Goal: Transaction & Acquisition: Register for event/course

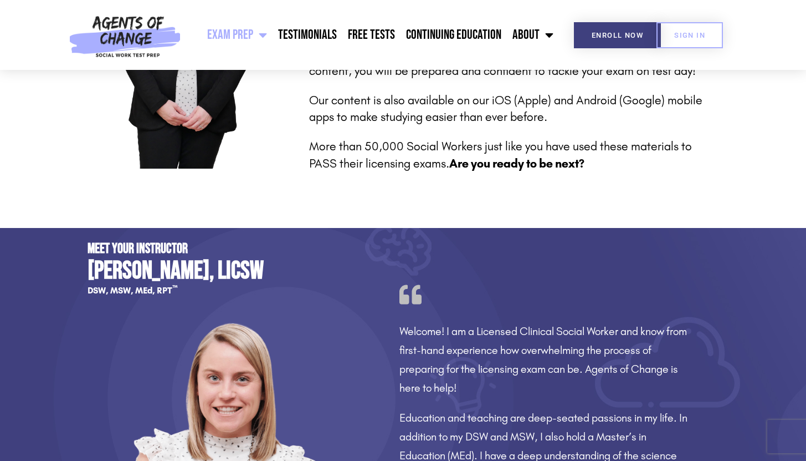
scroll to position [642, 0]
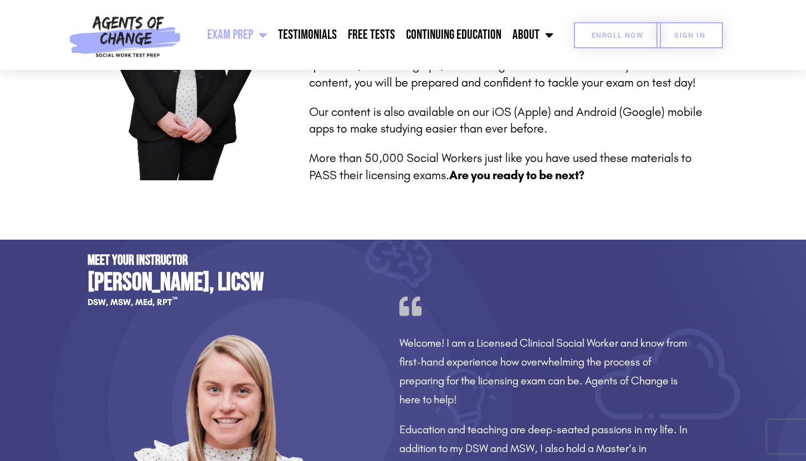
click at [597, 32] on span "Enroll Now" at bounding box center [618, 35] width 52 height 7
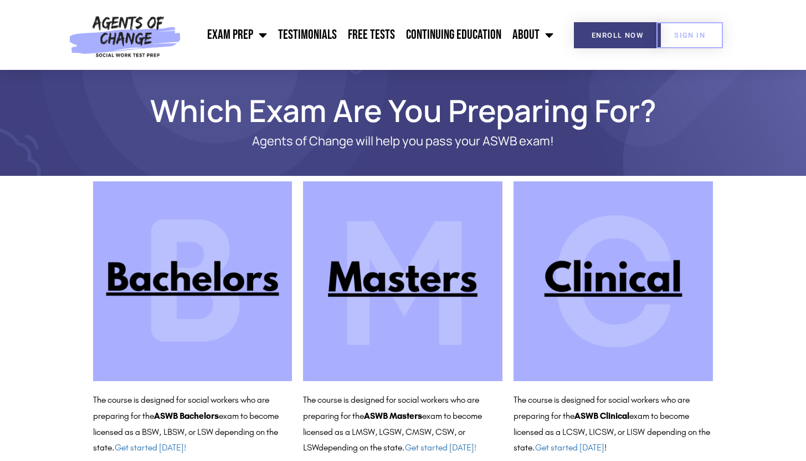
click at [449, 266] on img at bounding box center [403, 281] width 200 height 200
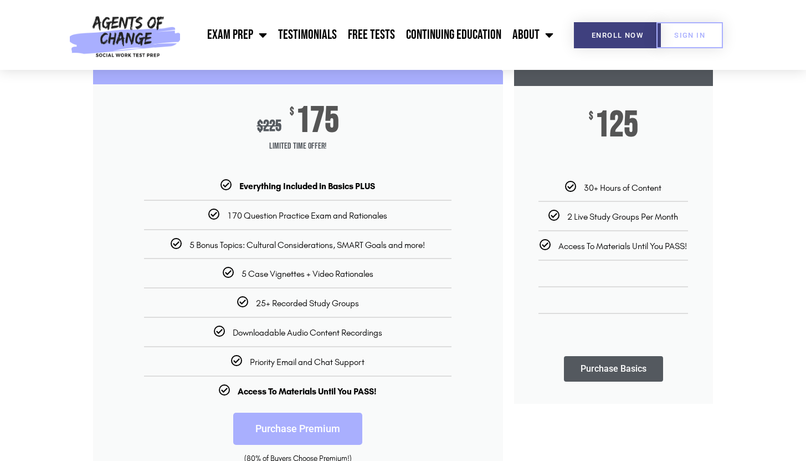
scroll to position [163, 0]
